Goal: Use online tool/utility: Utilize a website feature to perform a specific function

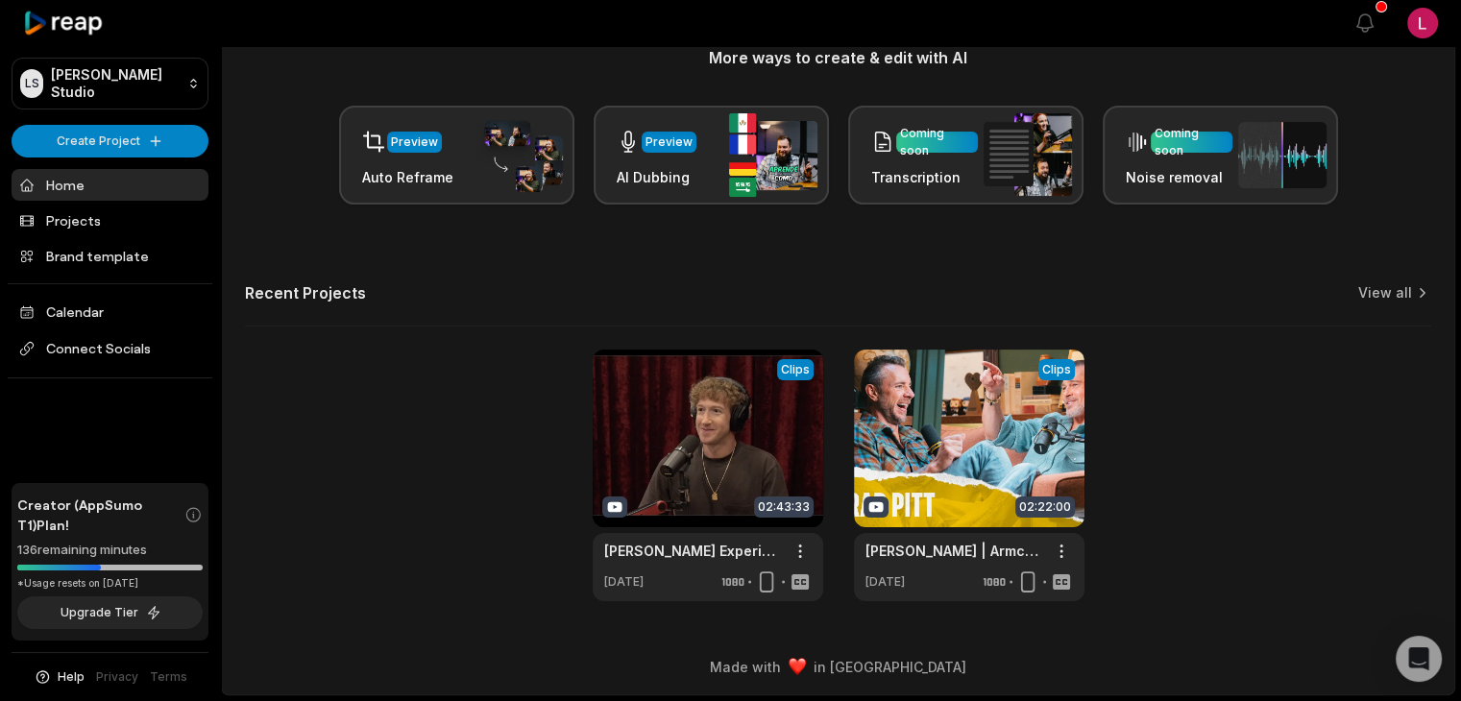
click at [403, 442] on div "View Clips Clips 02:43:33 [PERSON_NAME] Experience #2255 - [PERSON_NAME] Open o…" at bounding box center [838, 476] width 1186 height 252
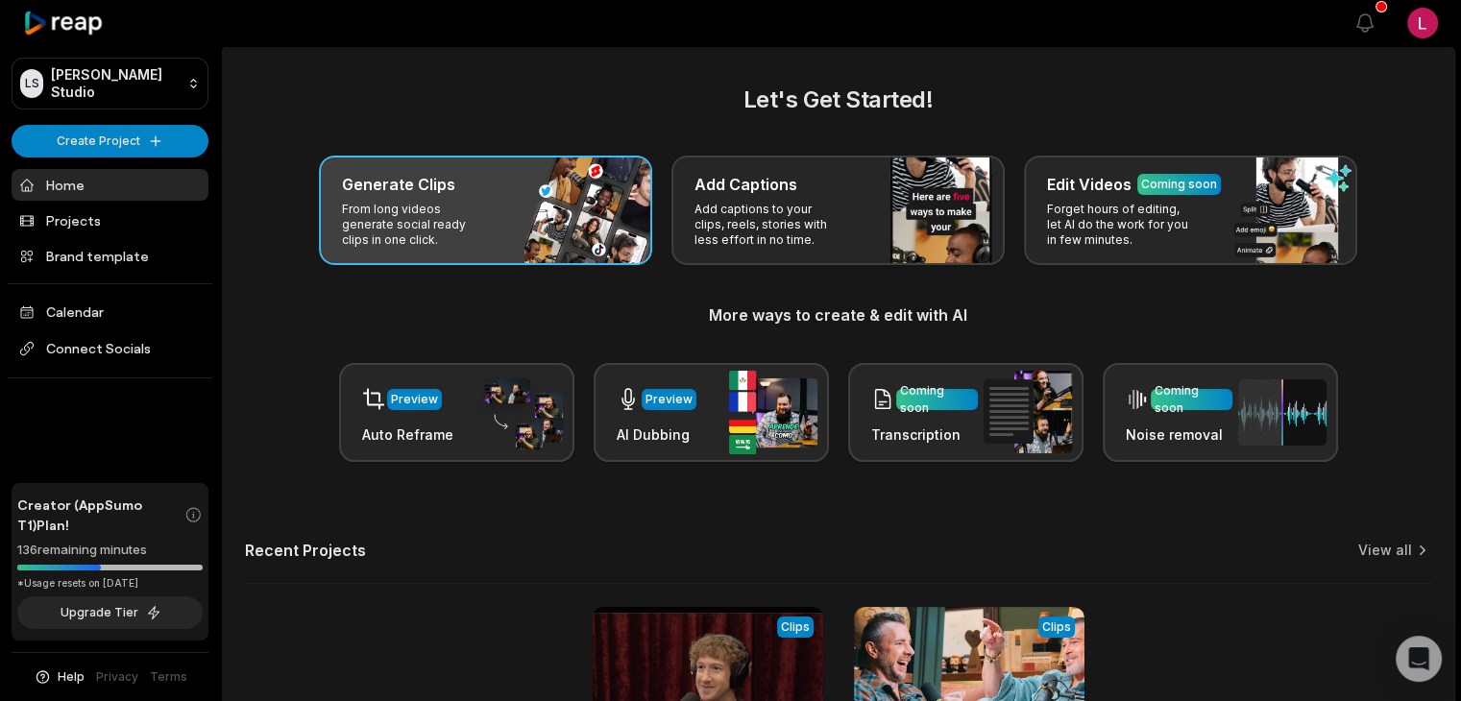
click at [421, 215] on p "From long videos generate social ready clips in one click." at bounding box center [416, 225] width 149 height 46
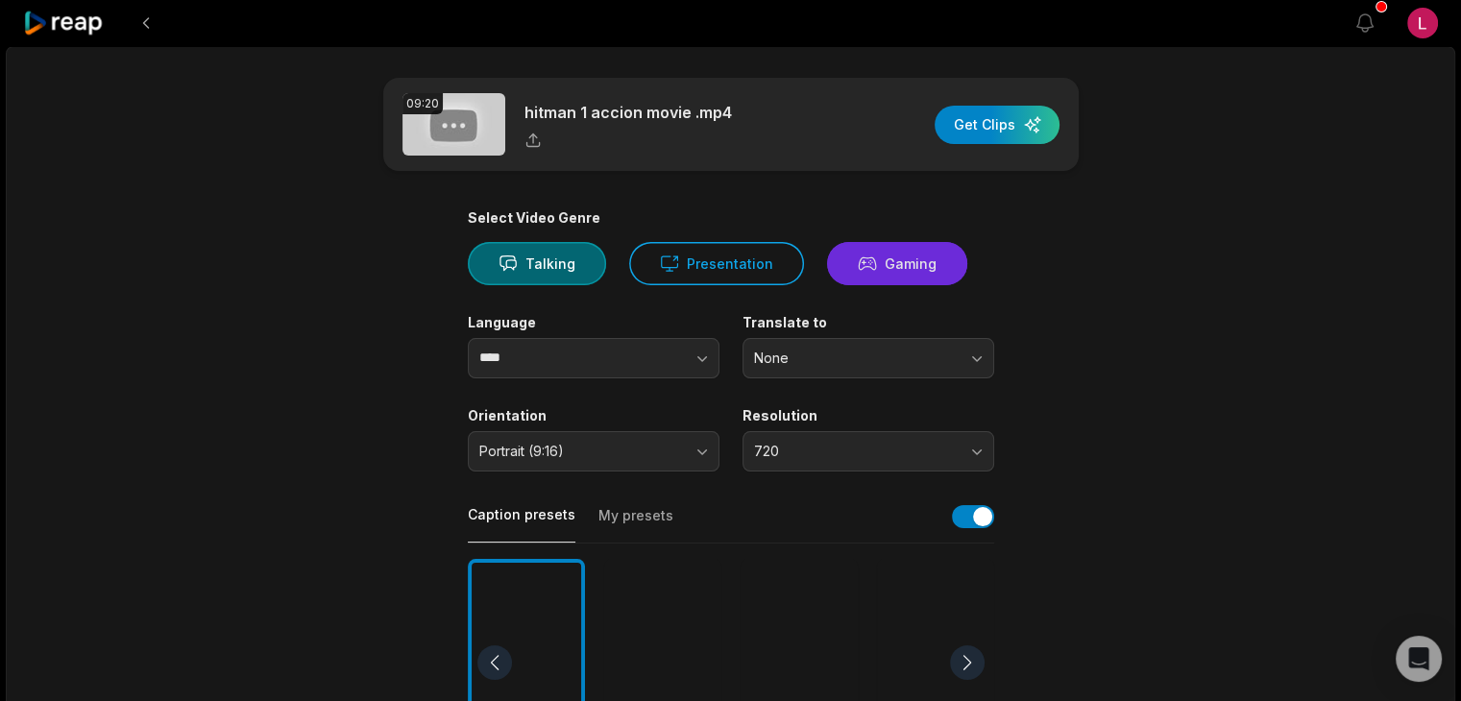
click at [864, 266] on icon at bounding box center [867, 264] width 19 height 20
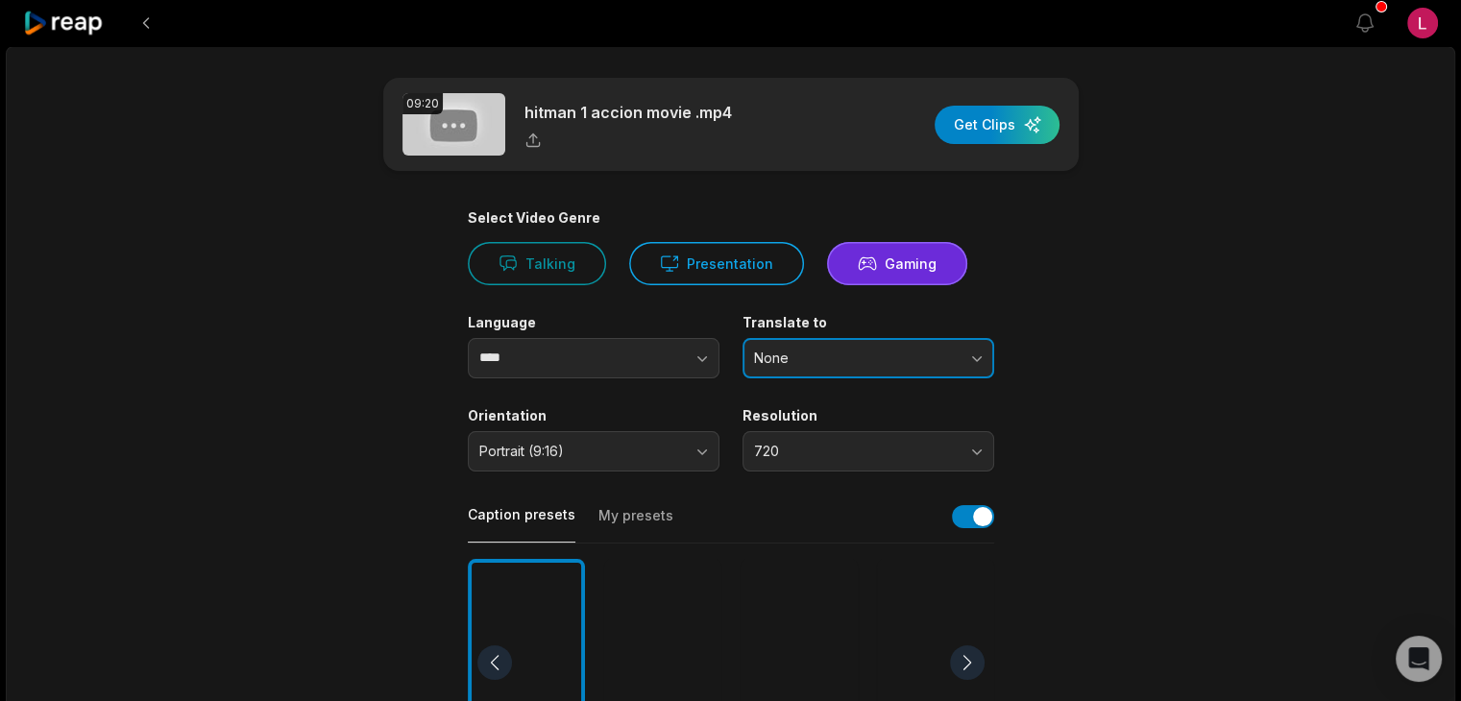
click at [976, 366] on button "None" at bounding box center [868, 358] width 252 height 40
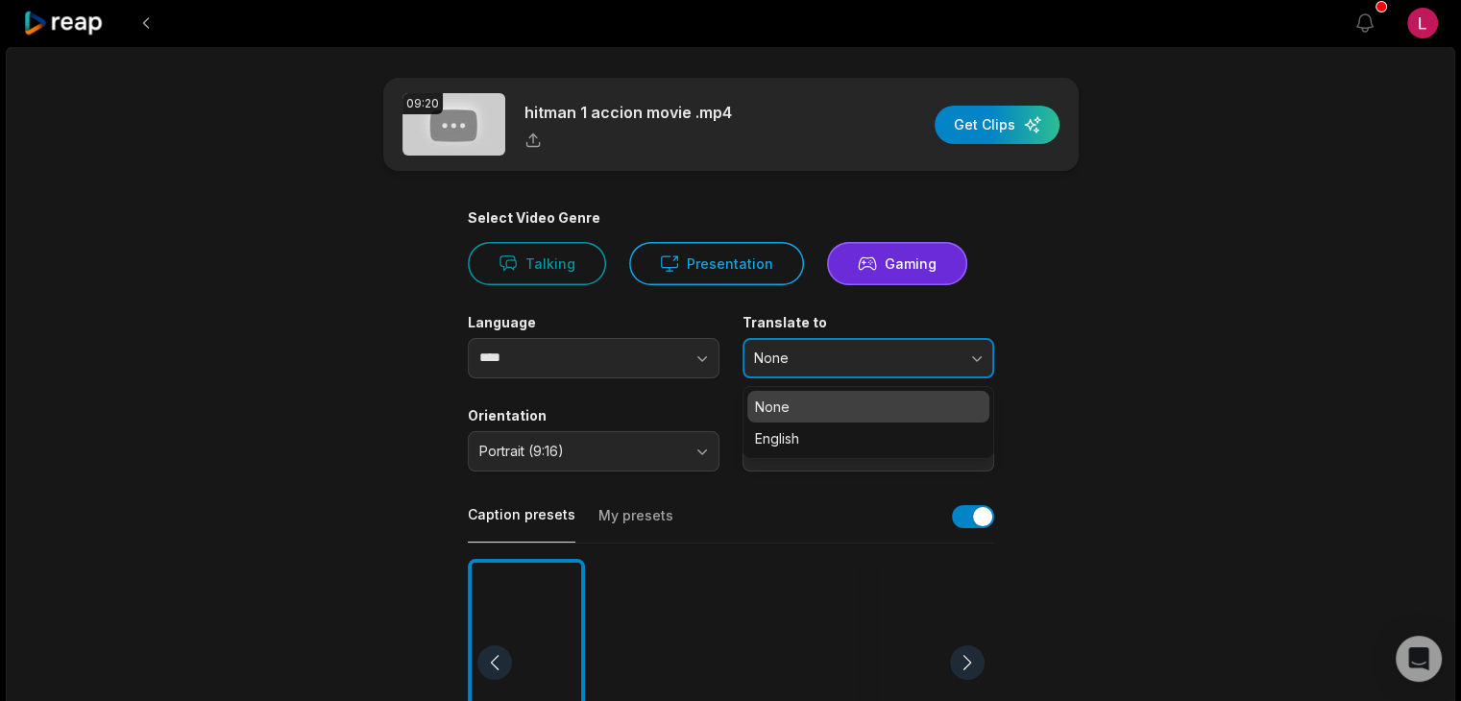
click at [976, 366] on button "None" at bounding box center [868, 358] width 252 height 40
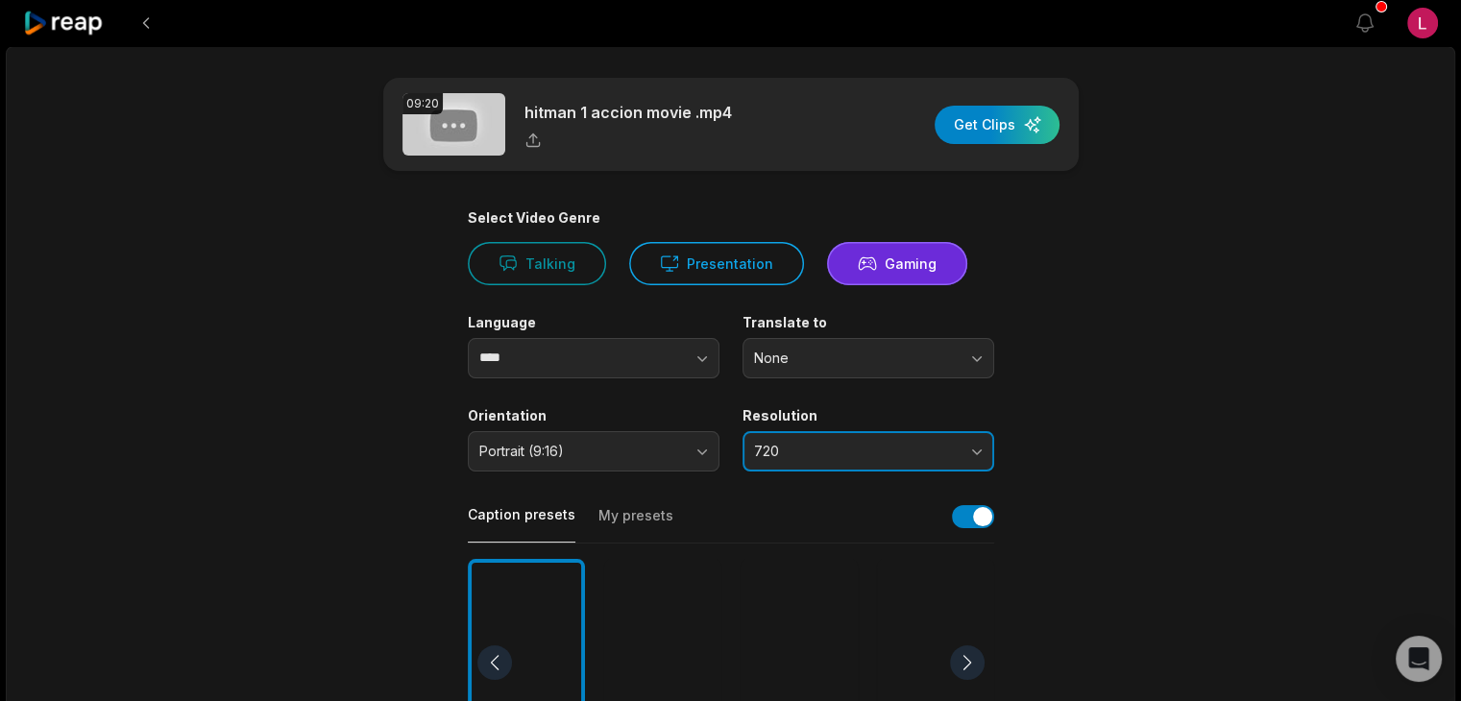
click at [976, 451] on button "720" at bounding box center [868, 451] width 252 height 40
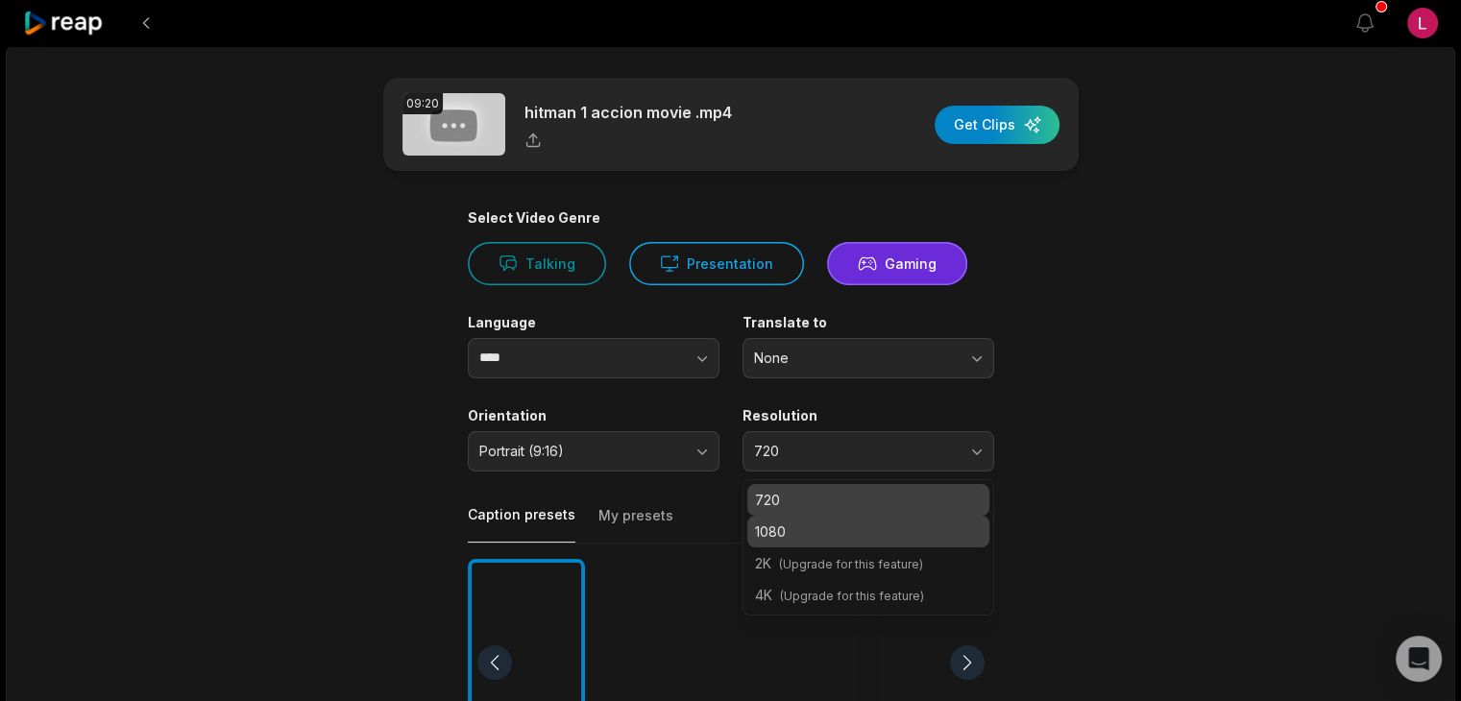
click at [934, 523] on p "1080" at bounding box center [868, 532] width 227 height 20
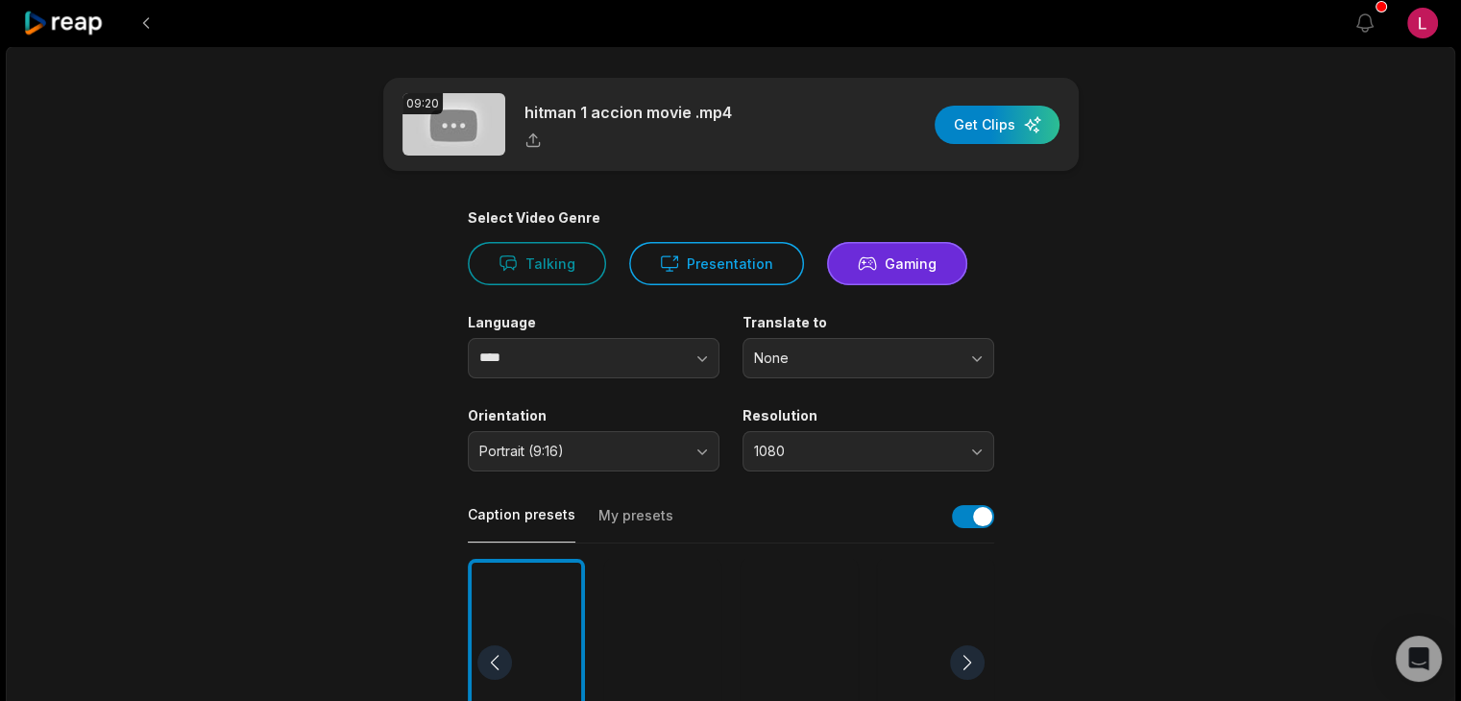
click at [1133, 531] on main "09:20 hitman 1 accion movie .mp4 Get Clips Select Video Genre Talking Presentat…" at bounding box center [731, 662] width 930 height 1168
click at [934, 272] on button "Gaming" at bounding box center [897, 263] width 140 height 43
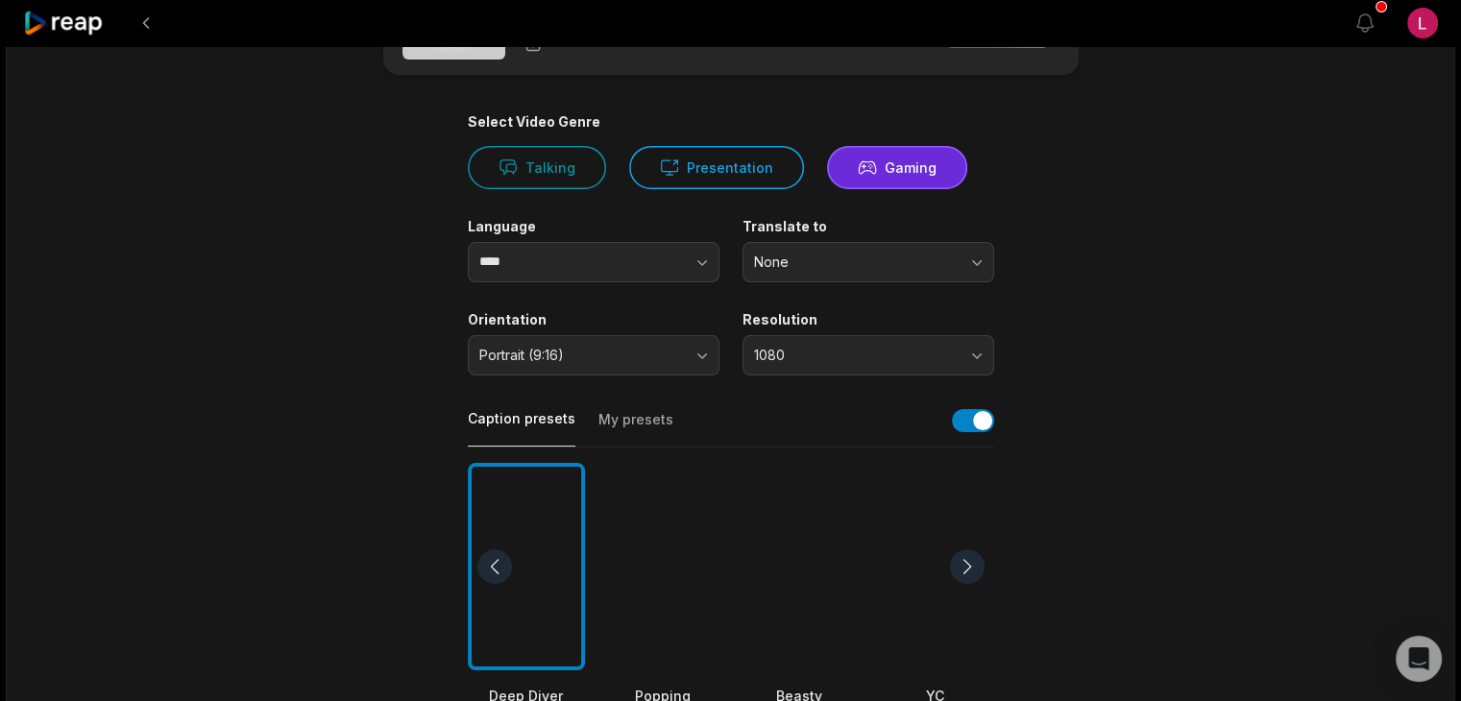
scroll to position [288, 0]
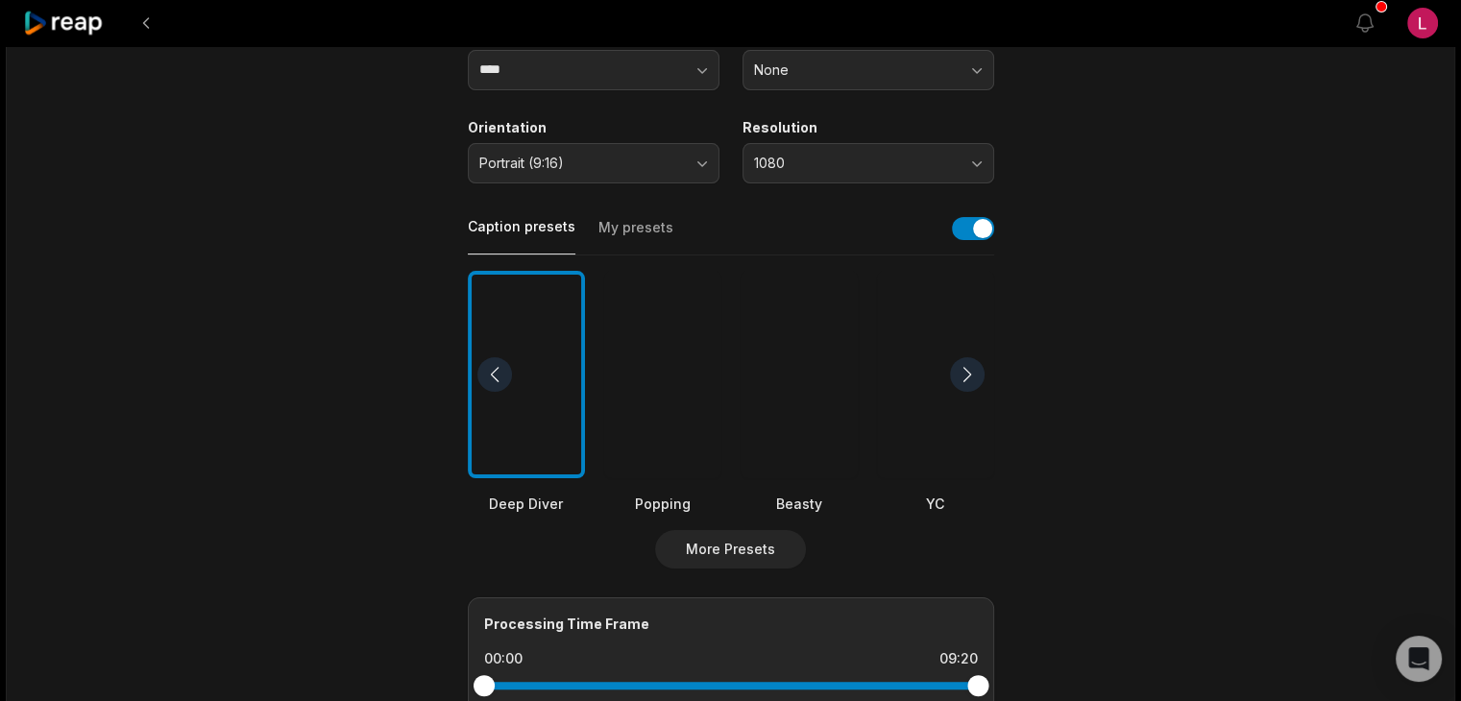
click at [964, 380] on div at bounding box center [967, 374] width 35 height 35
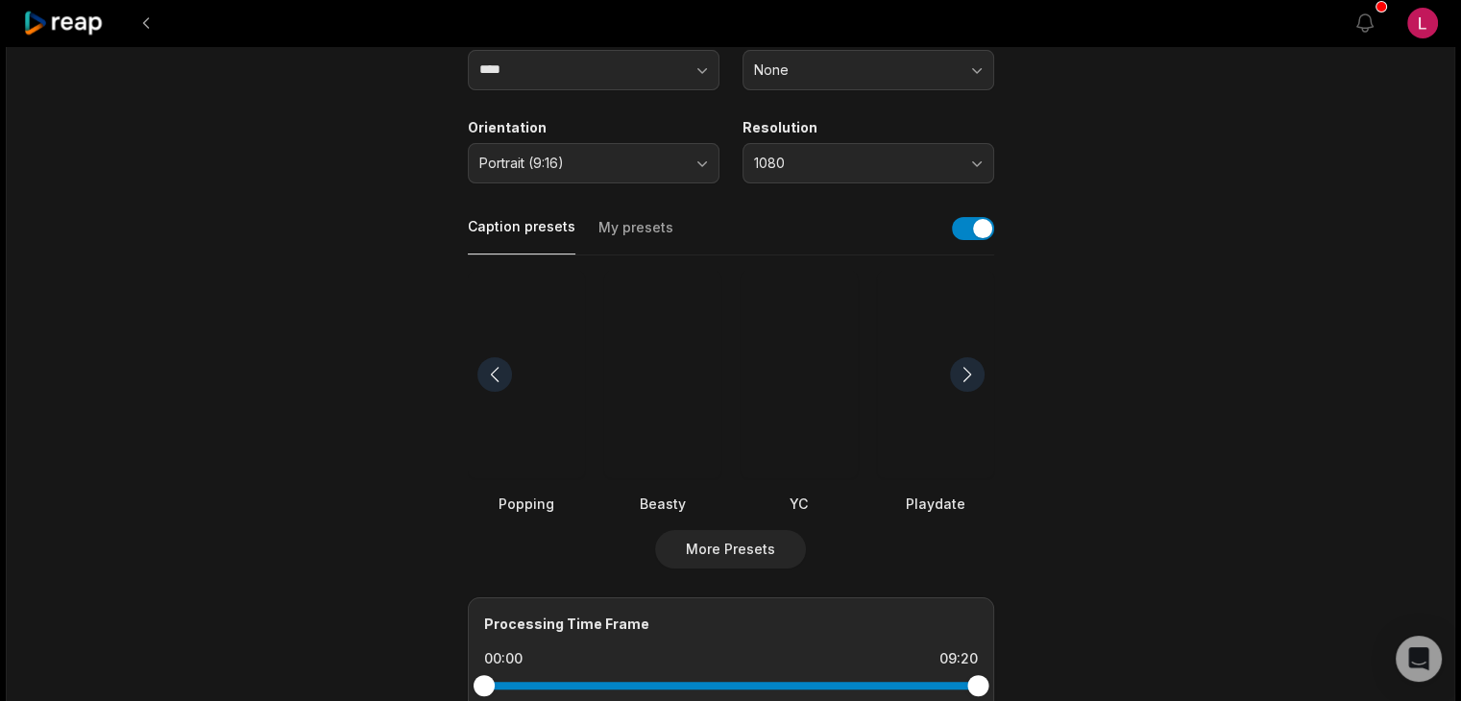
click at [964, 380] on div at bounding box center [967, 374] width 35 height 35
click at [962, 379] on div at bounding box center [967, 374] width 35 height 35
click at [799, 377] on div at bounding box center [798, 375] width 117 height 208
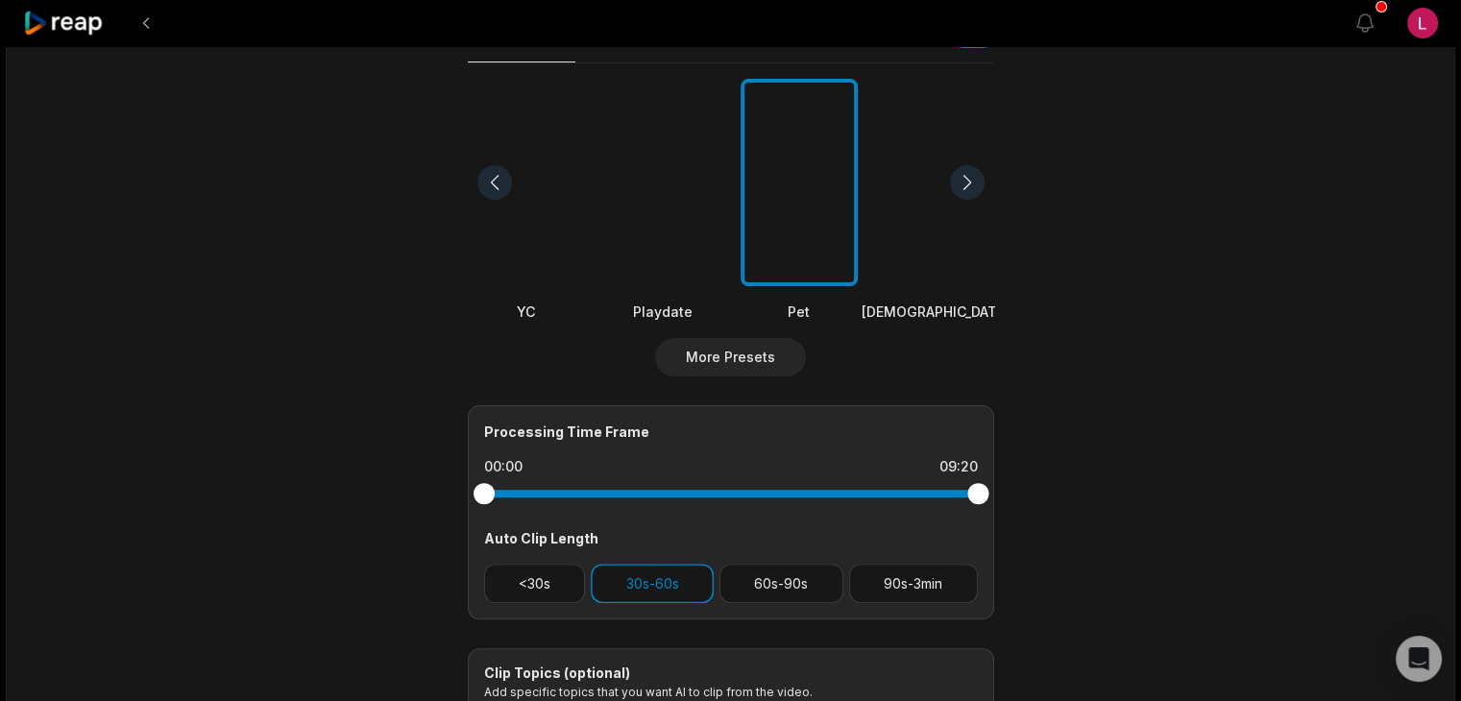
scroll to position [576, 0]
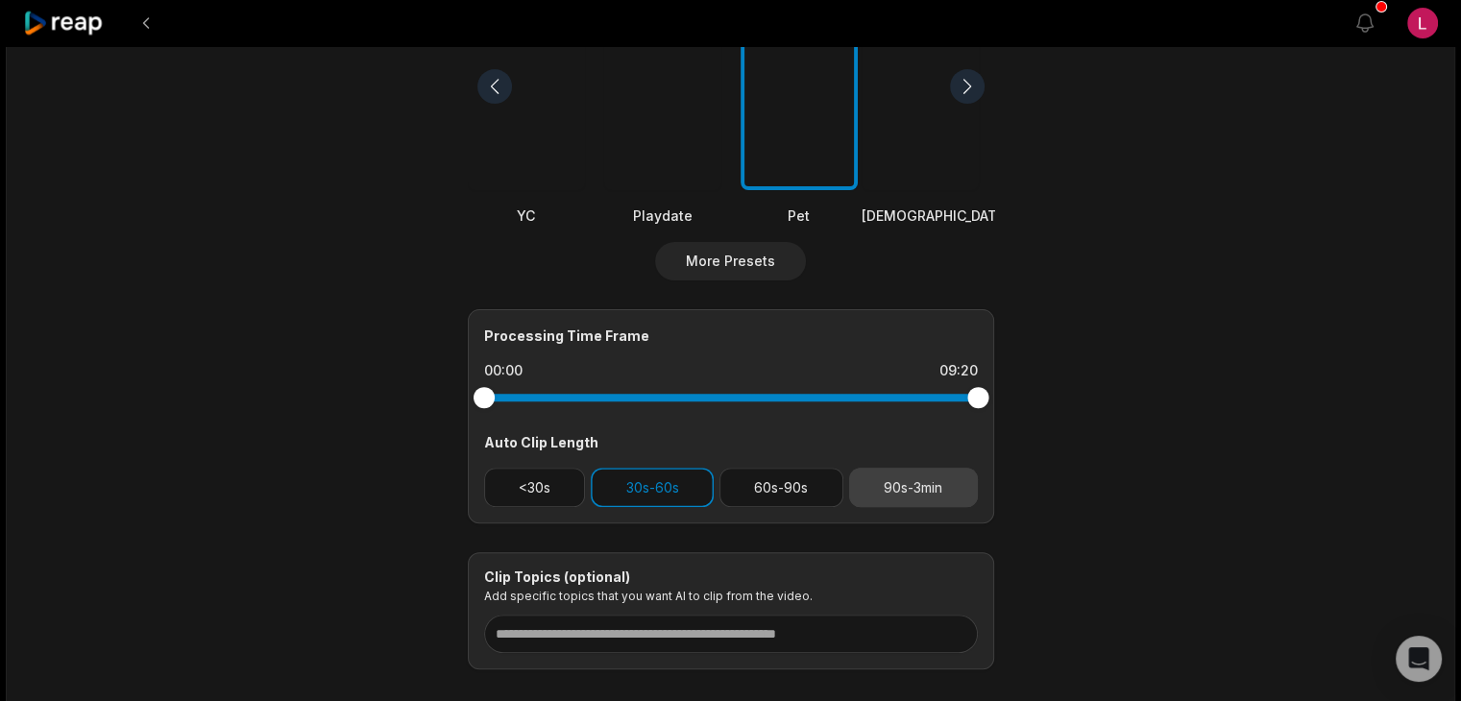
click at [858, 484] on button "90s-3min" at bounding box center [913, 487] width 129 height 39
click at [807, 484] on button "60s-90s" at bounding box center [781, 487] width 124 height 39
click at [661, 484] on button "30s-60s" at bounding box center [652, 487] width 123 height 39
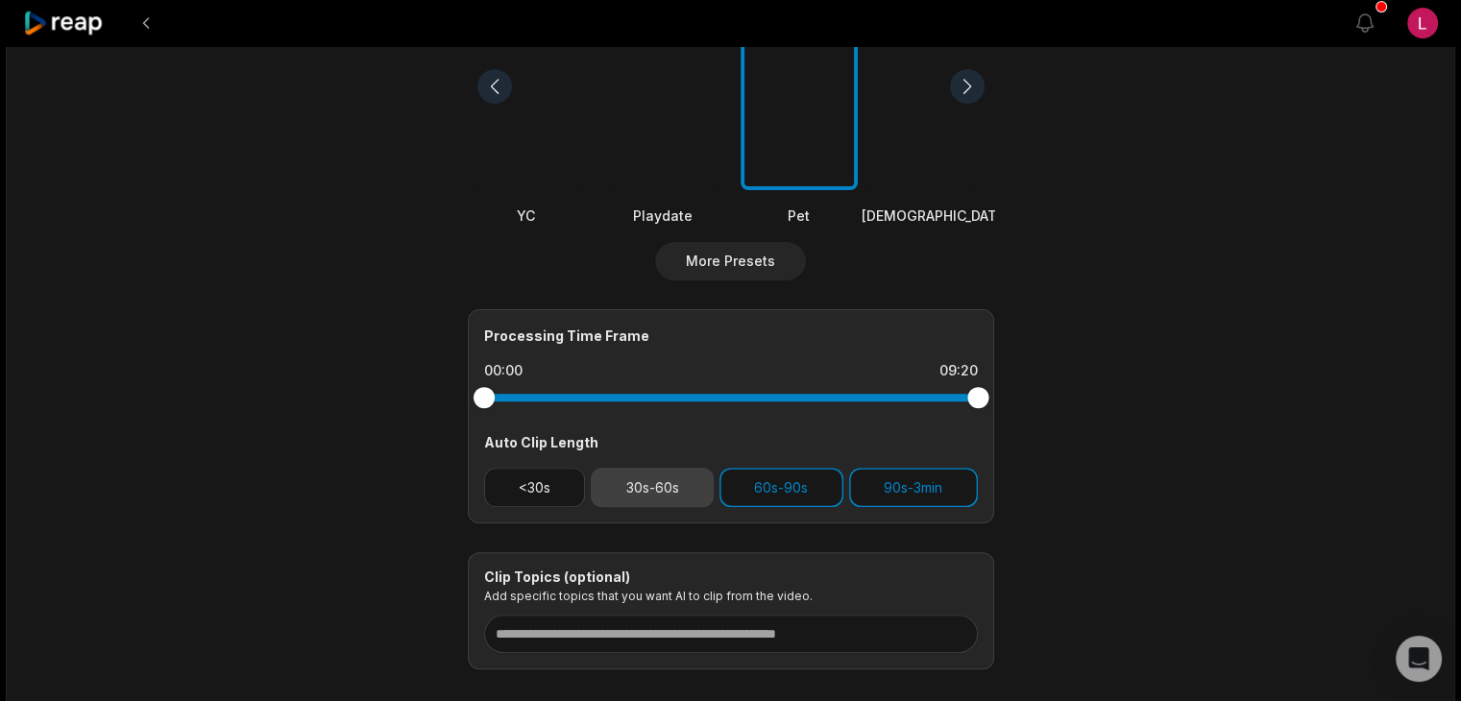
click at [667, 488] on button "30s-60s" at bounding box center [652, 487] width 123 height 39
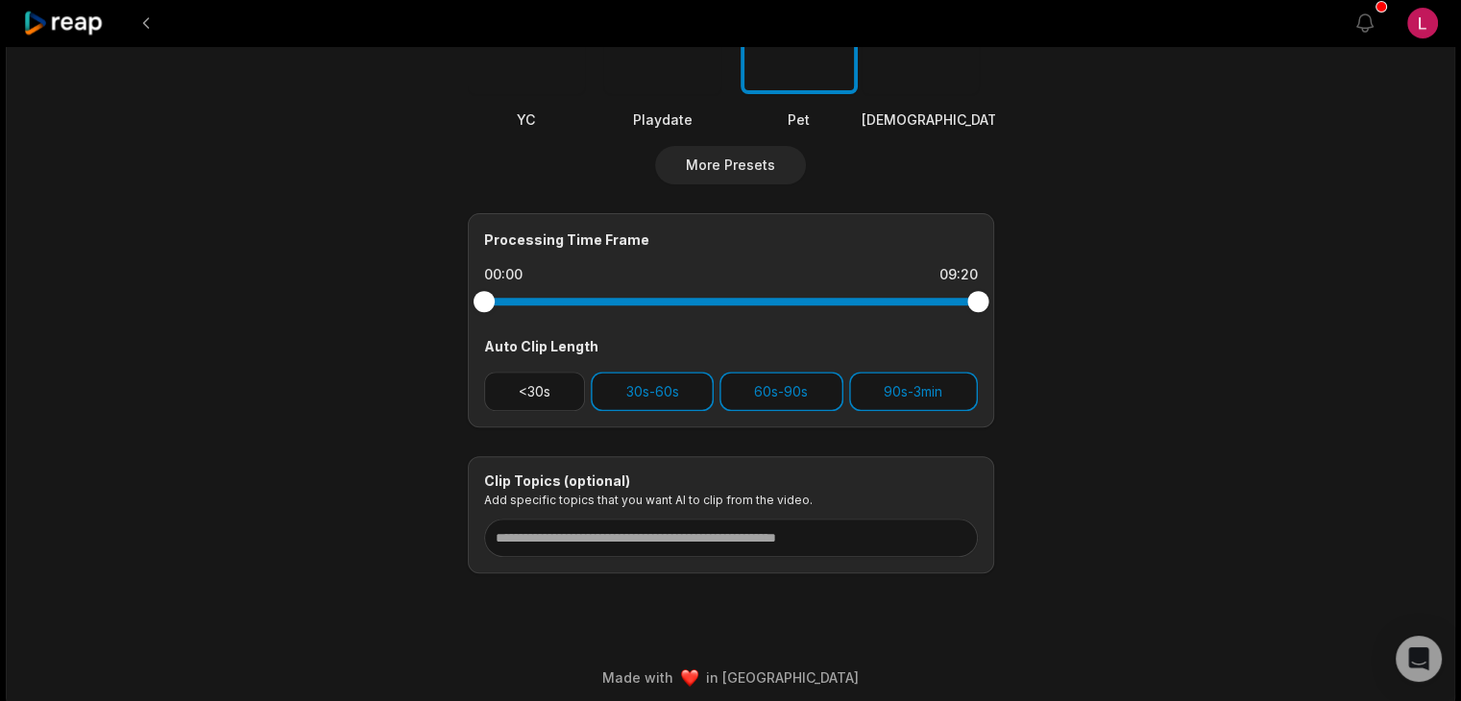
scroll to position [681, 0]
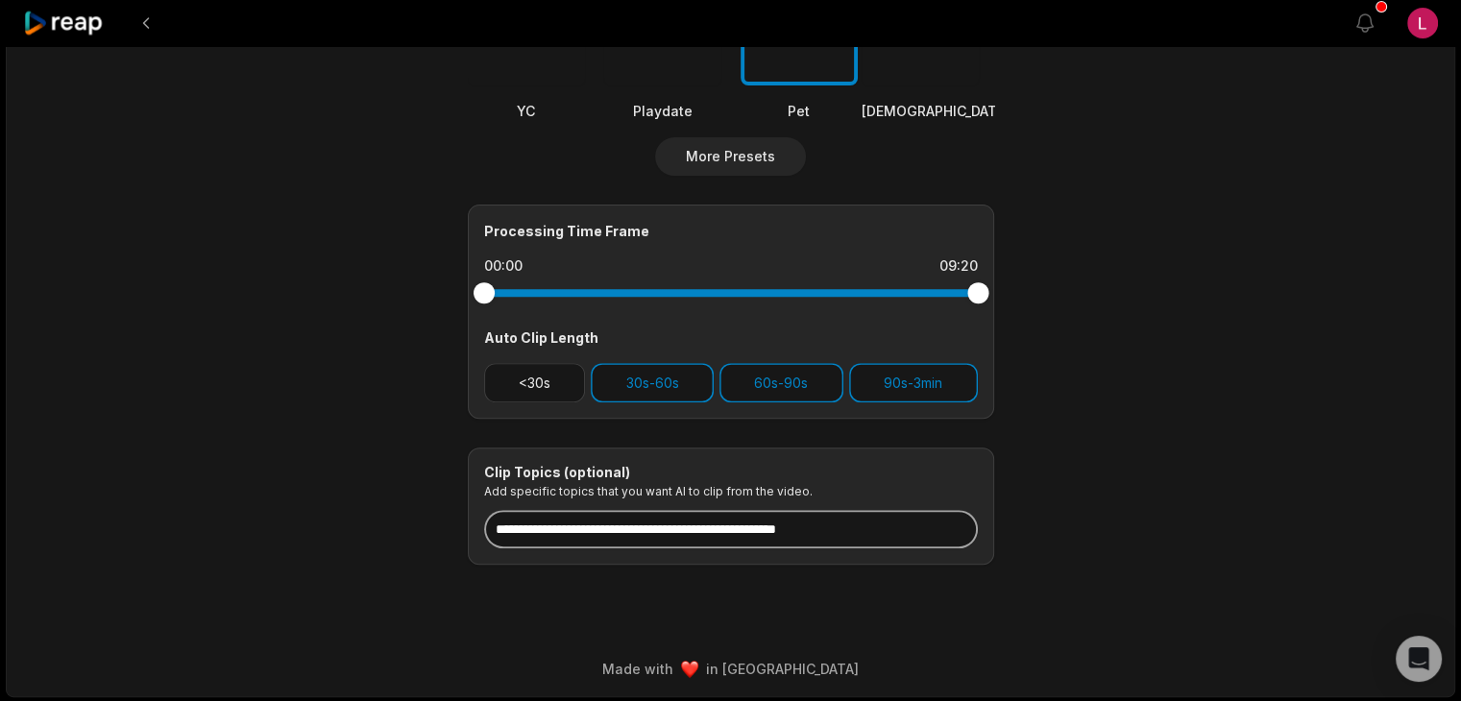
click at [693, 518] on input at bounding box center [731, 529] width 494 height 38
paste input "**********"
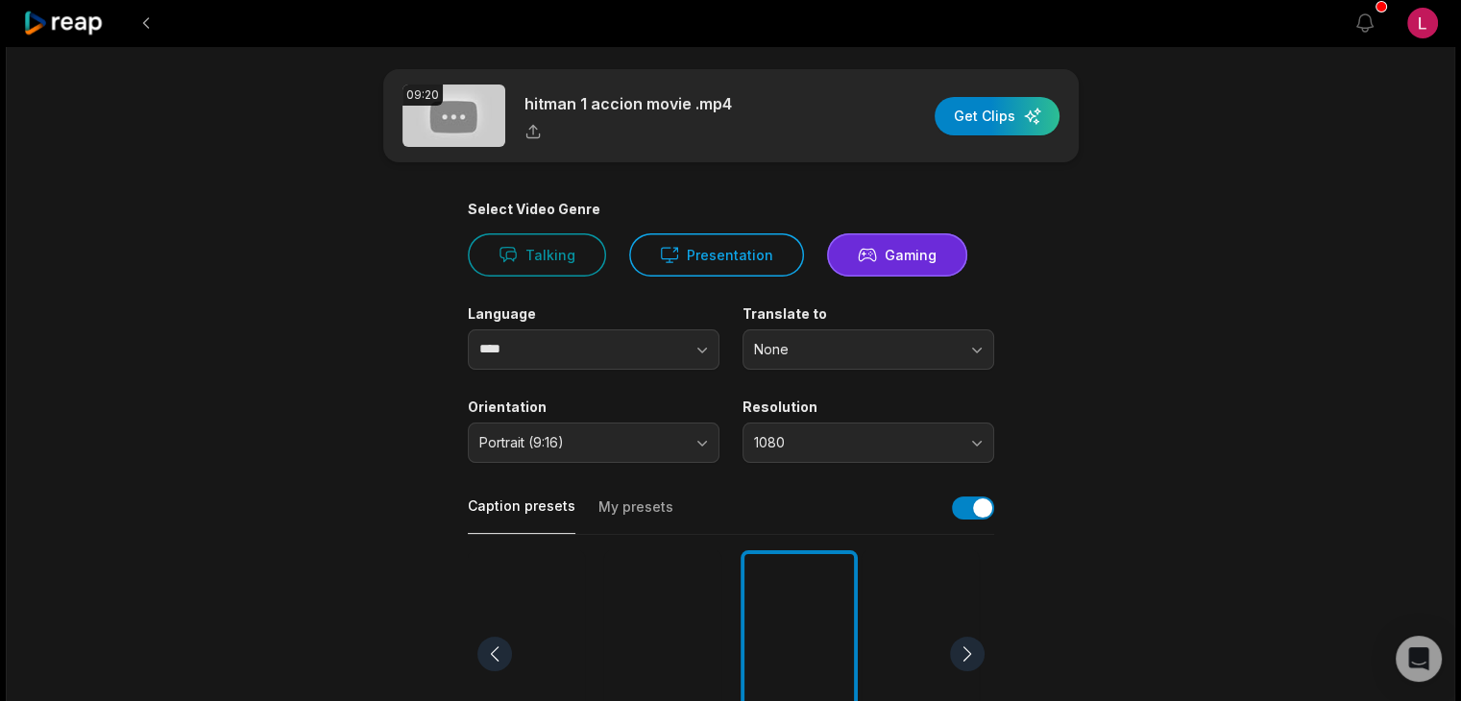
scroll to position [0, 0]
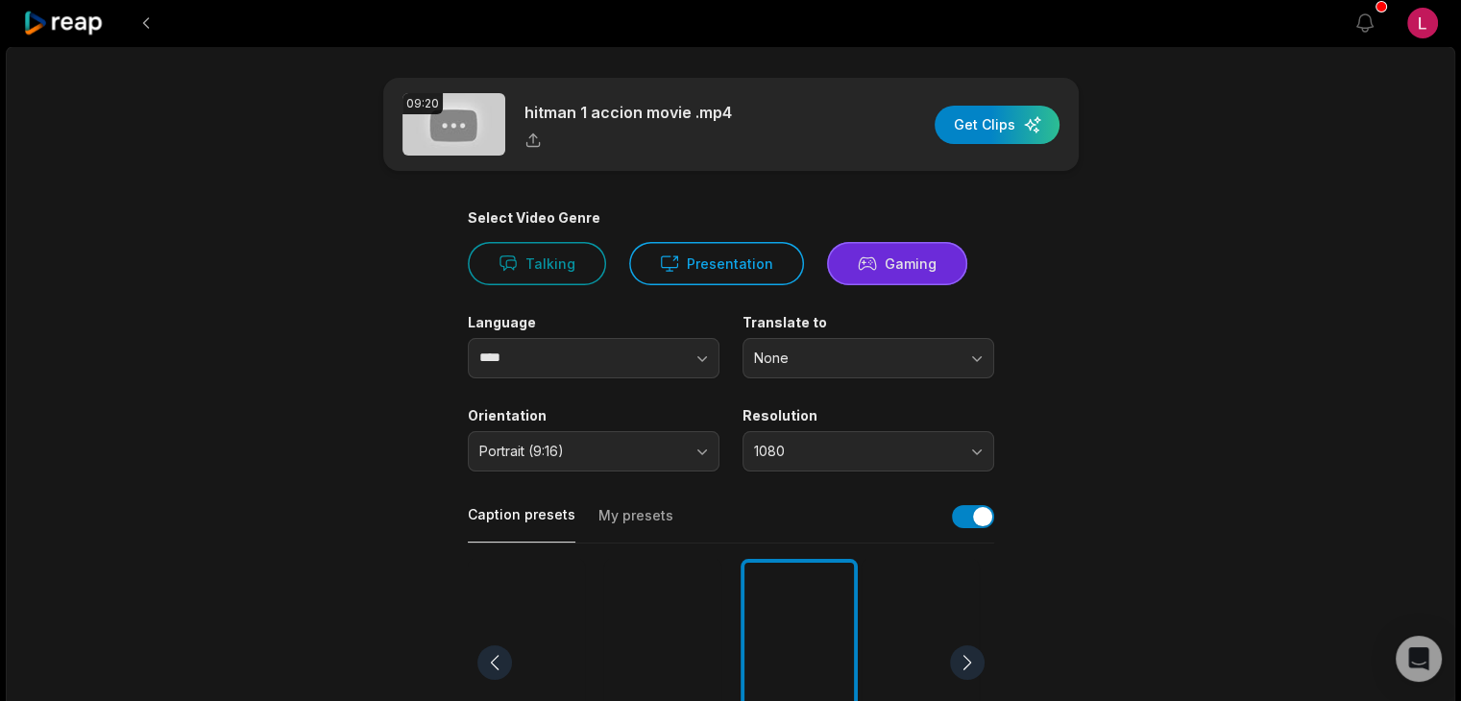
type input "**********"
click at [914, 255] on button "Gaming" at bounding box center [897, 263] width 140 height 43
click at [1286, 228] on div "**********" at bounding box center [730, 712] width 1449 height 1332
click at [1022, 114] on div "button" at bounding box center [996, 125] width 125 height 38
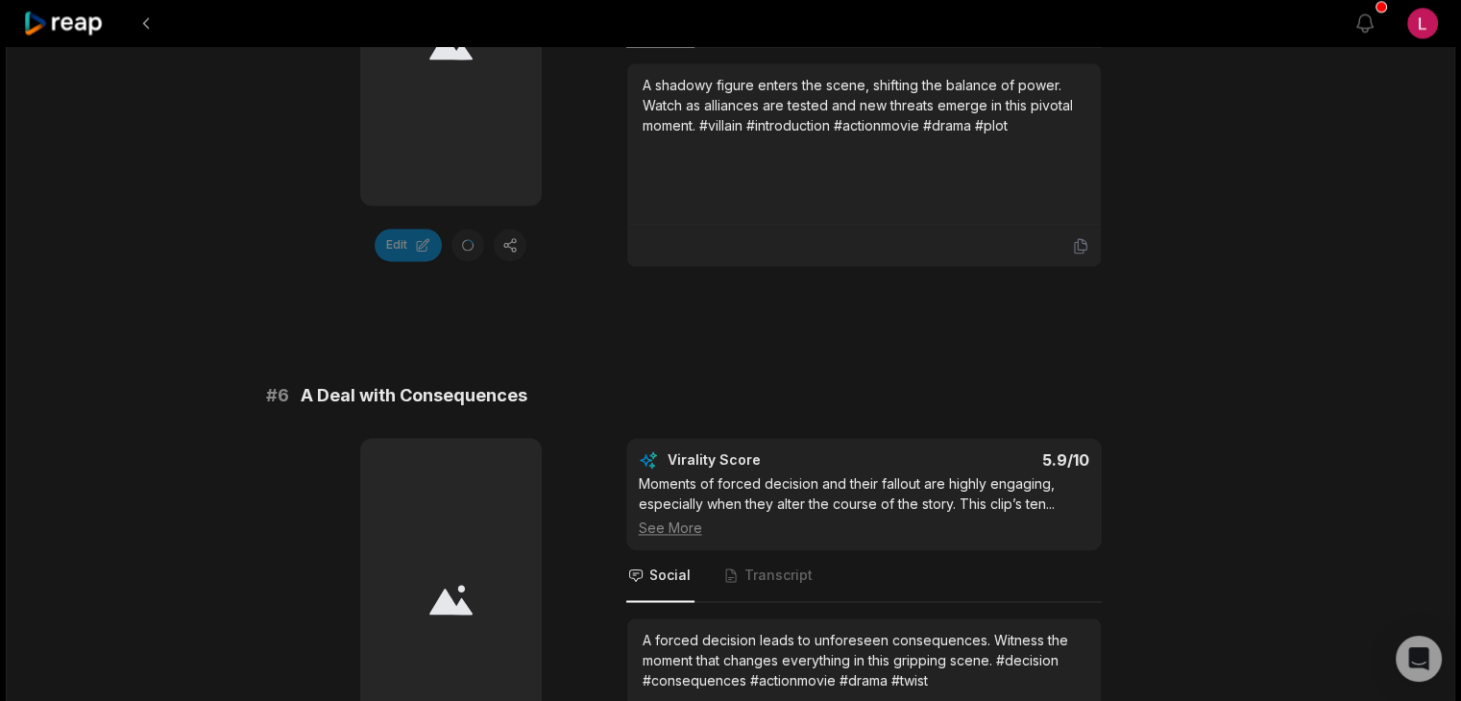
scroll to position [5249, 0]
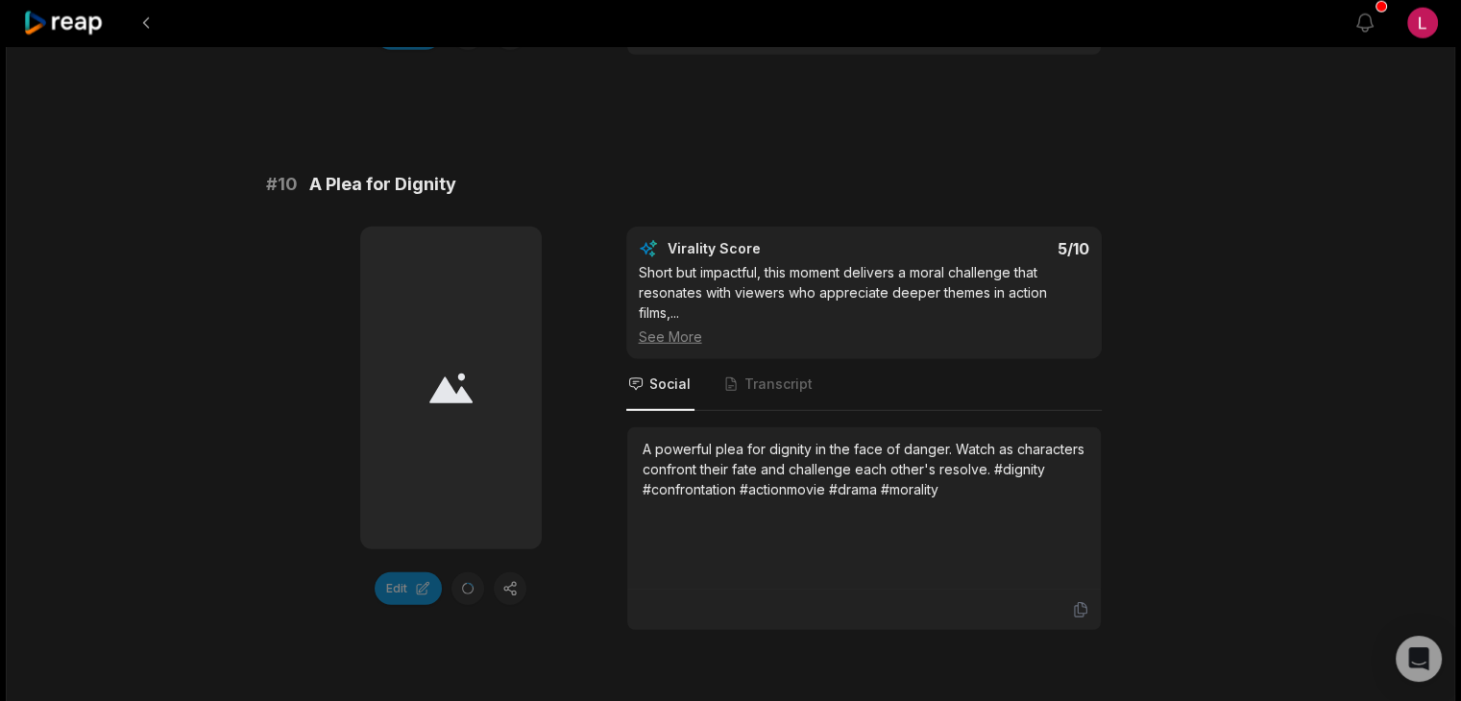
click at [597, 361] on div "Edit Virality Score 5 /10 Short but impactful, this moment delivers a moral cha…" at bounding box center [731, 429] width 930 height 404
click at [1152, 462] on div "Edit Virality Score 5 /10 Short but impactful, this moment delivers a moral cha…" at bounding box center [731, 429] width 930 height 404
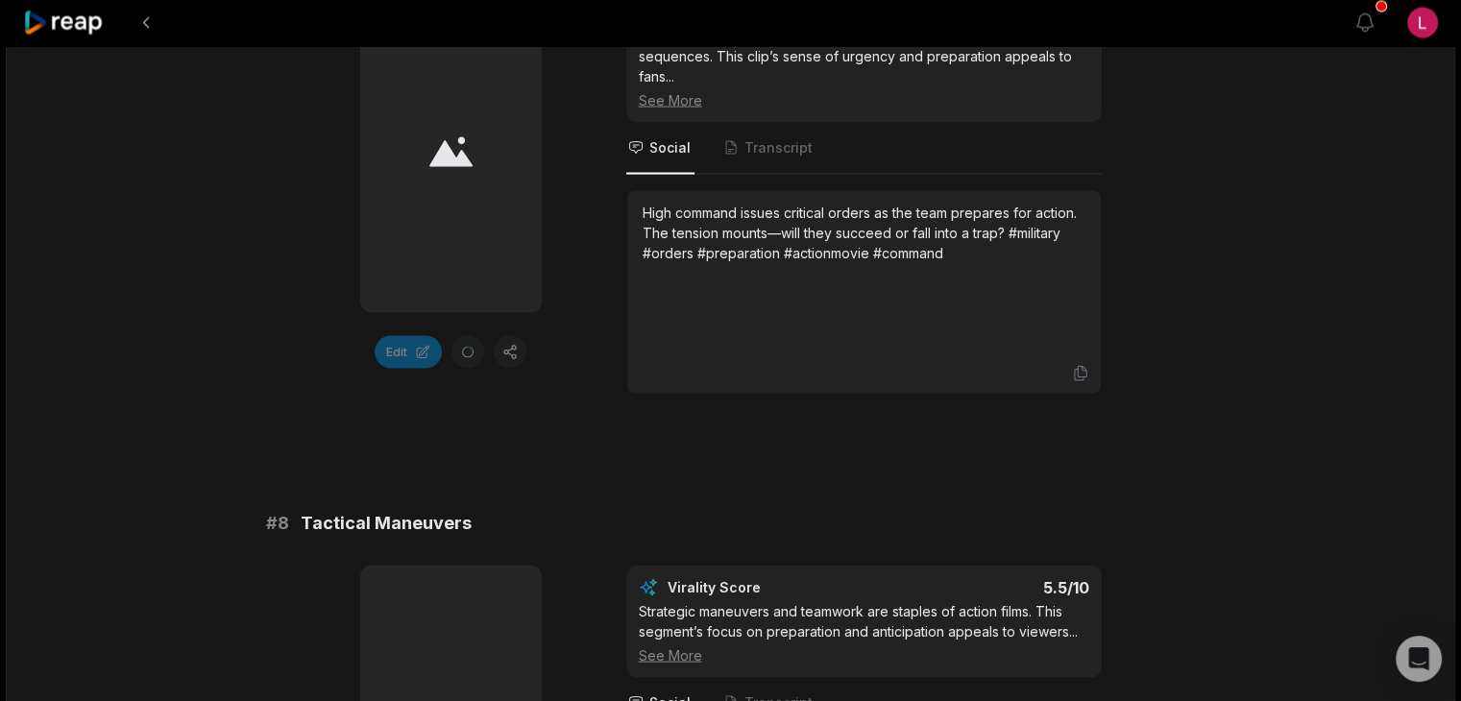
scroll to position [3991, 0]
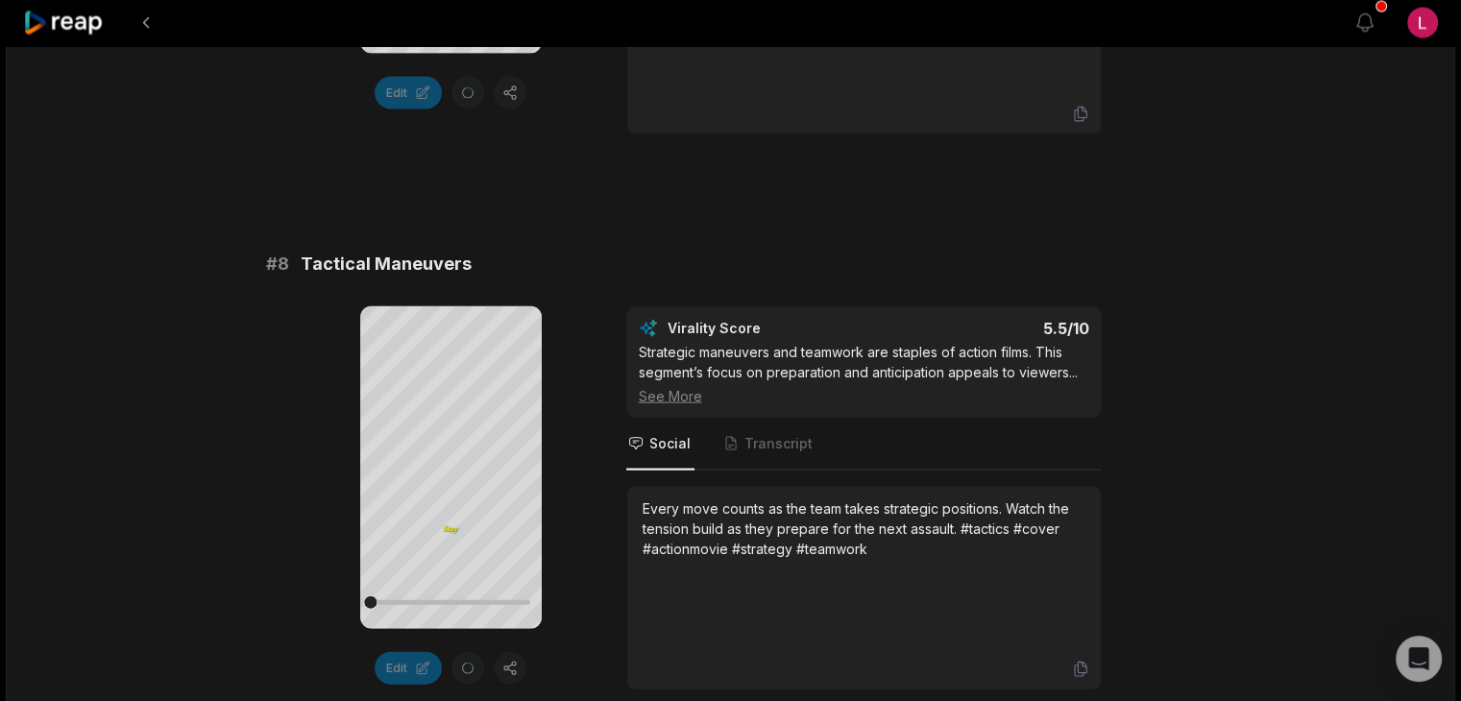
scroll to position [4065, 0]
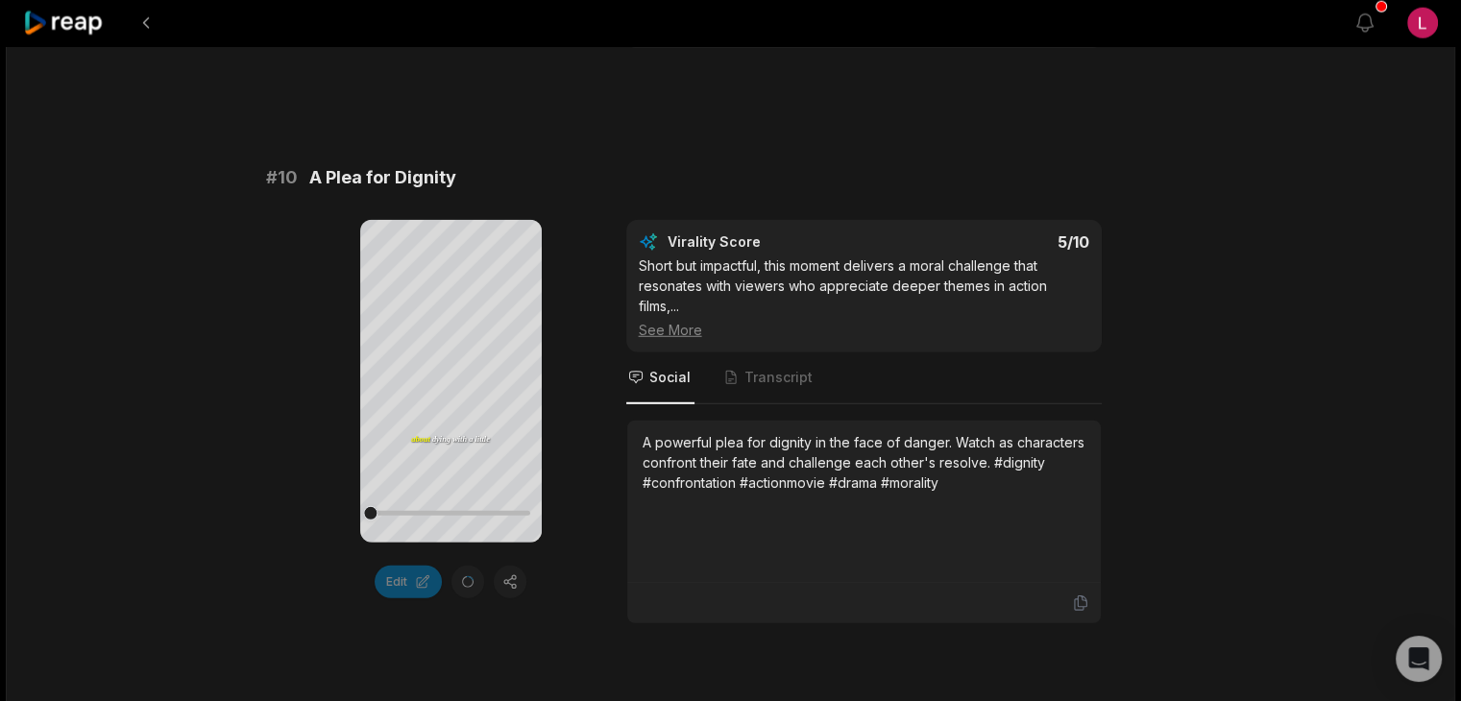
scroll to position [5356, 0]
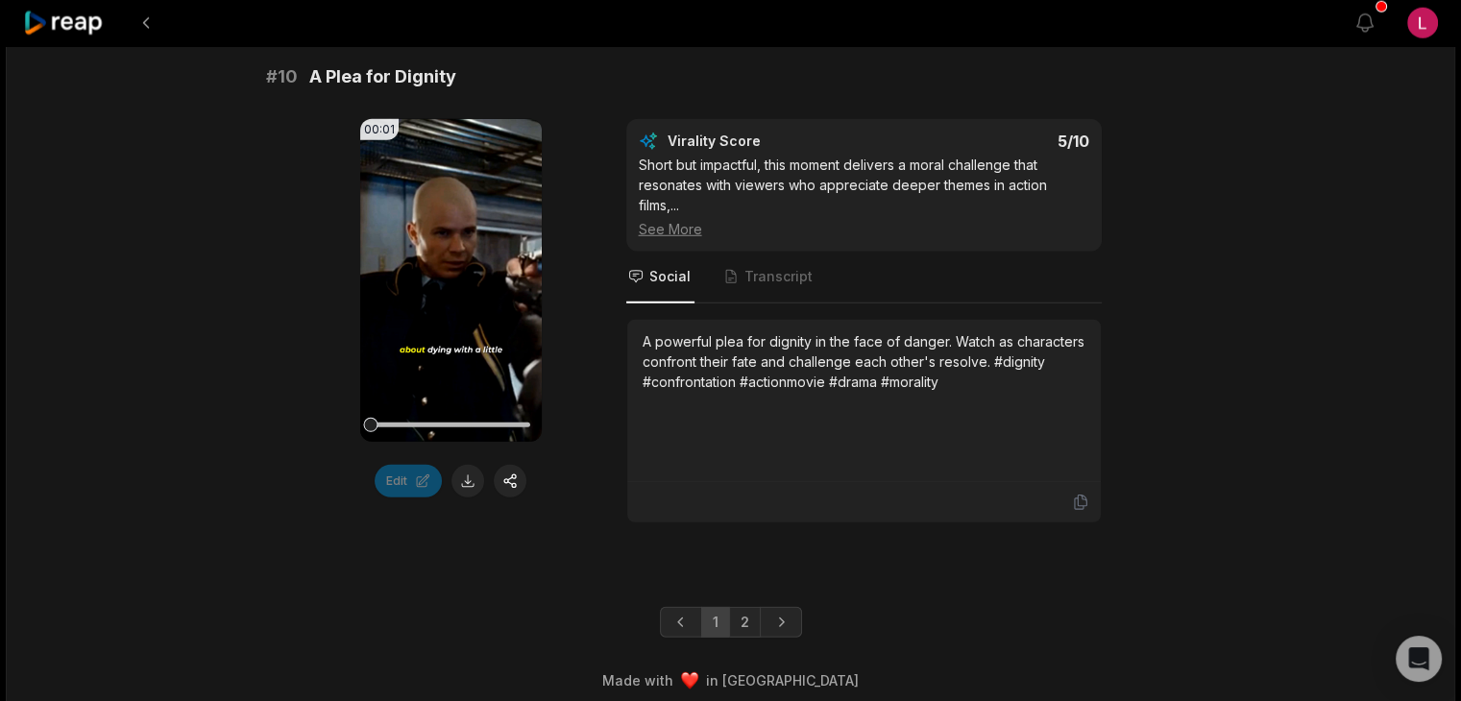
scroll to position [5356, 0]
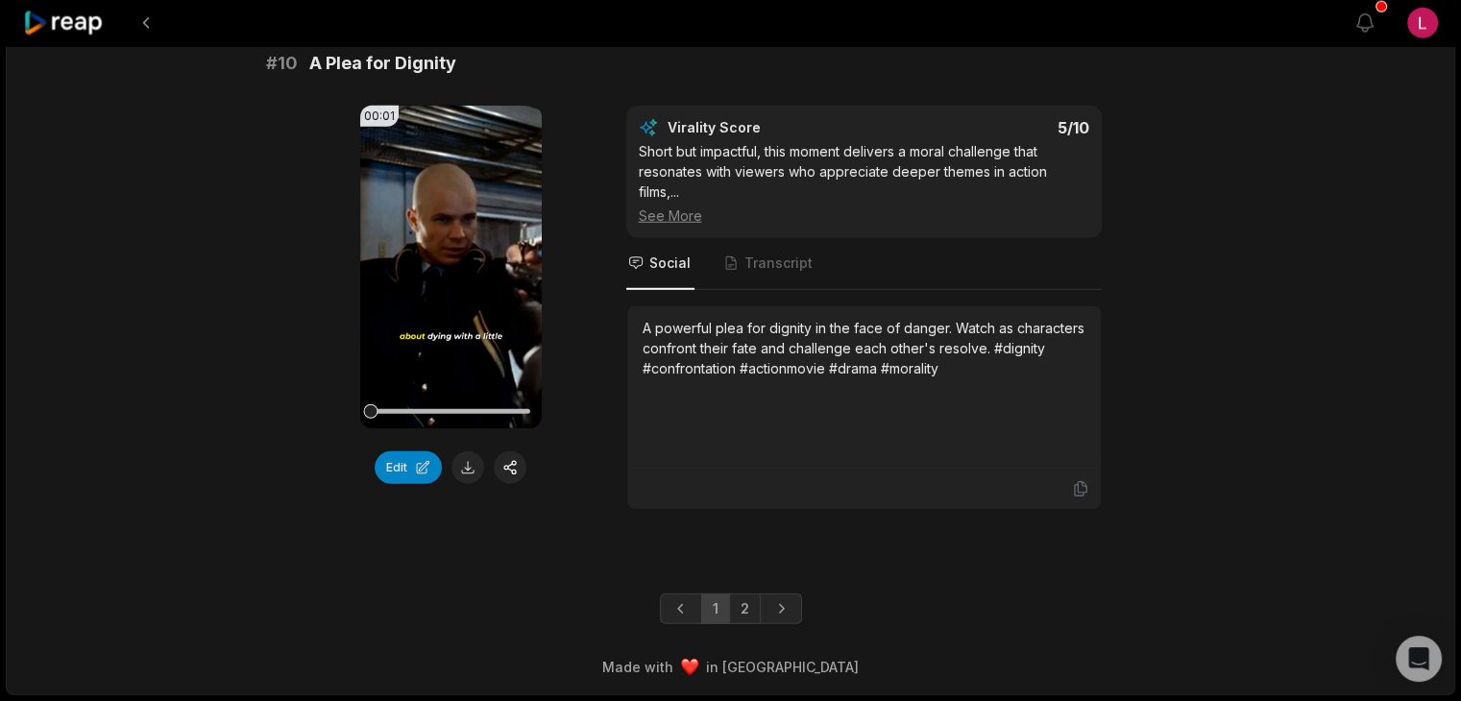
scroll to position [5202, 0]
